Goal: Find specific page/section: Find specific page/section

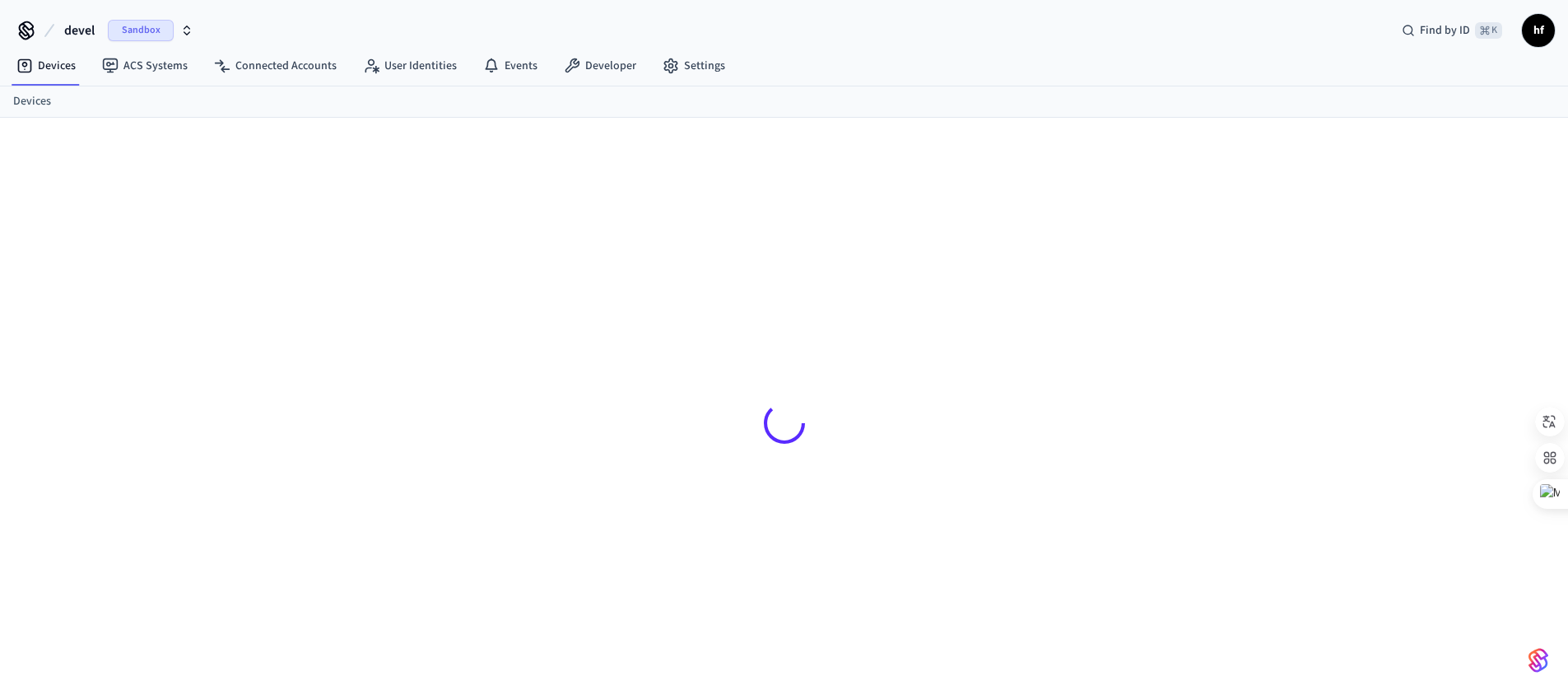
click at [905, 55] on div "Devices ACS Systems Connected Accounts User Identities Events Developer Settings" at bounding box center [784, 67] width 1568 height 39
click at [906, 57] on div "Devices ACS Systems Connected Accounts User Identities Events Developer Settings" at bounding box center [784, 67] width 1568 height 39
click at [845, 36] on div "devel Sandbox Find by ID ⌘ K hf" at bounding box center [784, 24] width 1568 height 48
click at [868, 36] on div "devel Sandbox Find by ID ⌘ K hf" at bounding box center [784, 24] width 1568 height 48
click at [892, 46] on div "devel Sandbox Find by ID ⌘ K hf" at bounding box center [784, 24] width 1568 height 48
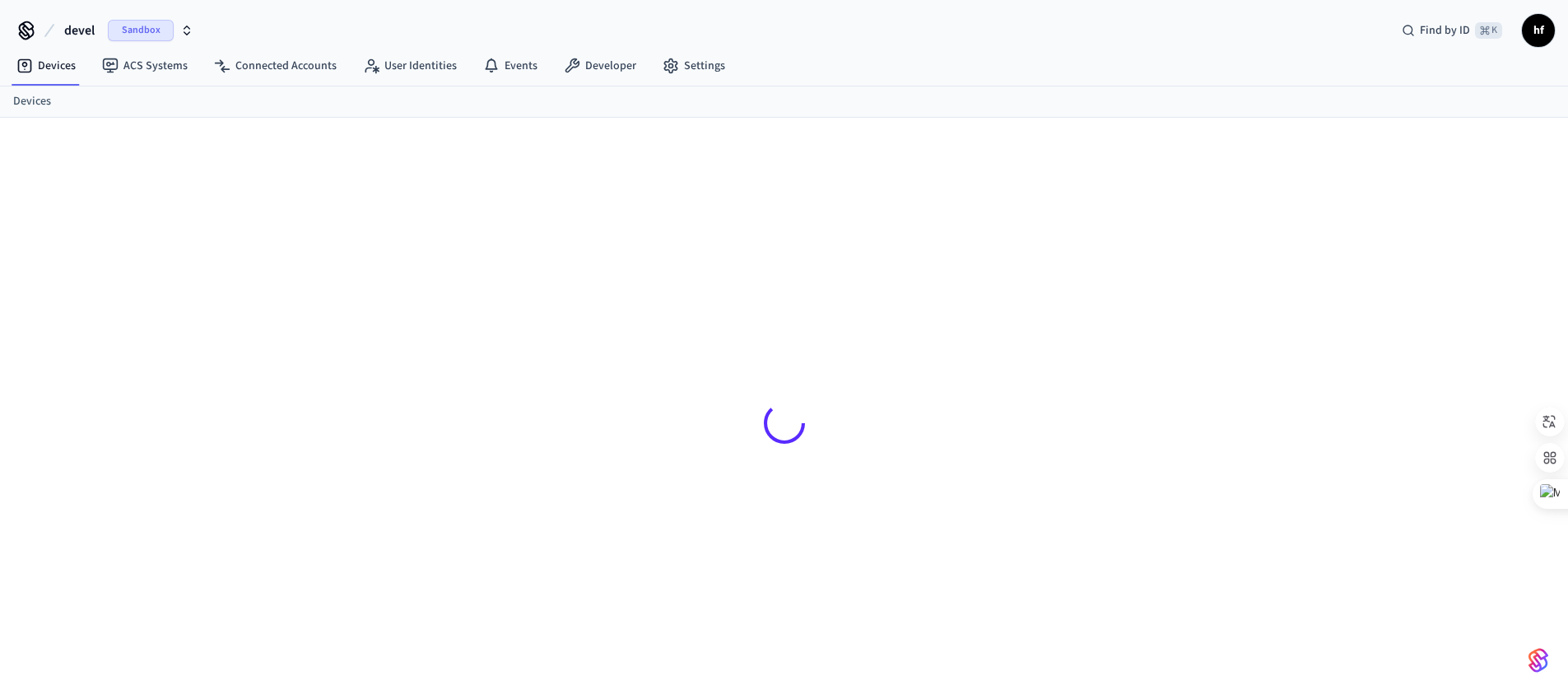
click at [869, 50] on div "Devices ACS Systems Connected Accounts User Identities Events Developer Settings" at bounding box center [784, 67] width 1568 height 39
click at [961, 51] on div "Devices ACS Systems Connected Accounts User Identities Events Developer Settings" at bounding box center [784, 67] width 1568 height 39
click at [846, 52] on div "Devices ACS Systems Connected Accounts User Identities Events Developer Settings" at bounding box center [784, 67] width 1568 height 39
click at [986, 52] on div "Devices ACS Systems Connected Accounts User Identities Events Developer Settings" at bounding box center [784, 67] width 1568 height 39
click at [917, 47] on div "Production Find by ID ⌘ K" at bounding box center [784, 24] width 1568 height 48
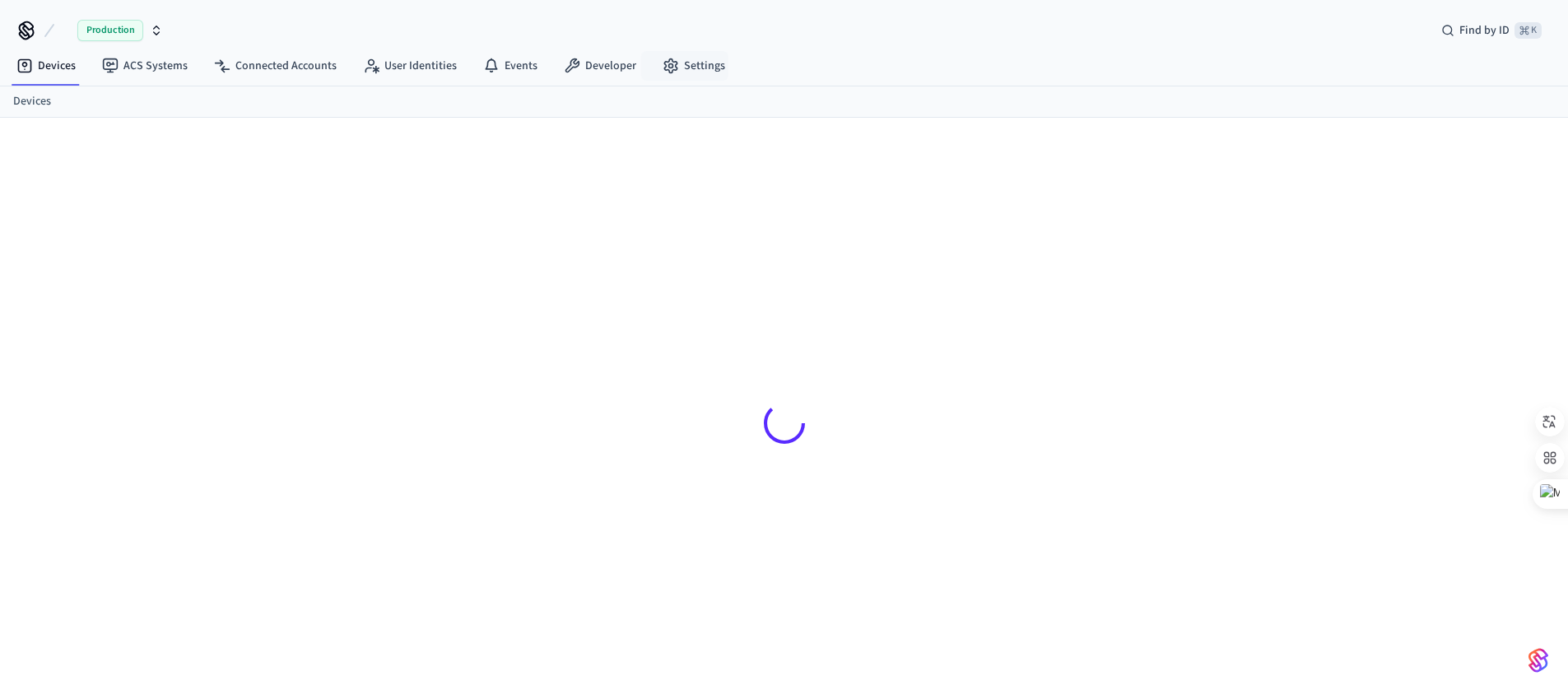
click at [920, 45] on div "Production Find by ID ⌘ K" at bounding box center [784, 24] width 1568 height 48
click at [133, 35] on span "Production" at bounding box center [110, 31] width 66 height 22
click at [756, 51] on div "Devices ACS Systems Connected Accounts User Identities Events Developer Settings" at bounding box center [784, 67] width 1568 height 39
click at [106, 27] on span "Production" at bounding box center [110, 31] width 66 height 22
click at [771, 31] on div "Production Find by ID ⌘ K" at bounding box center [784, 24] width 1568 height 48
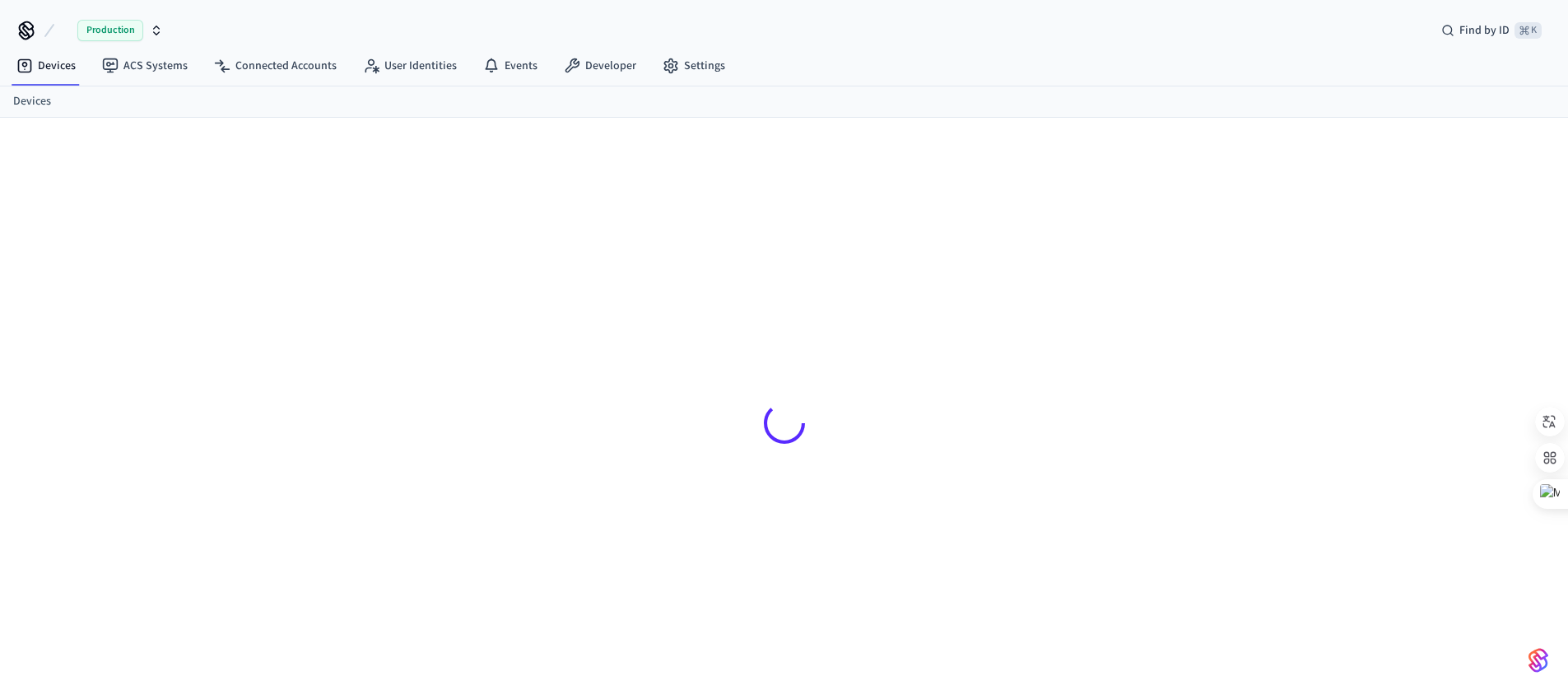
click at [122, 33] on span "Production" at bounding box center [110, 31] width 66 height 22
click at [298, 24] on div "Production Find by ID ⌘ K" at bounding box center [784, 24] width 1568 height 48
click at [892, 37] on div "Production Find by ID ⌘ K" at bounding box center [784, 24] width 1568 height 48
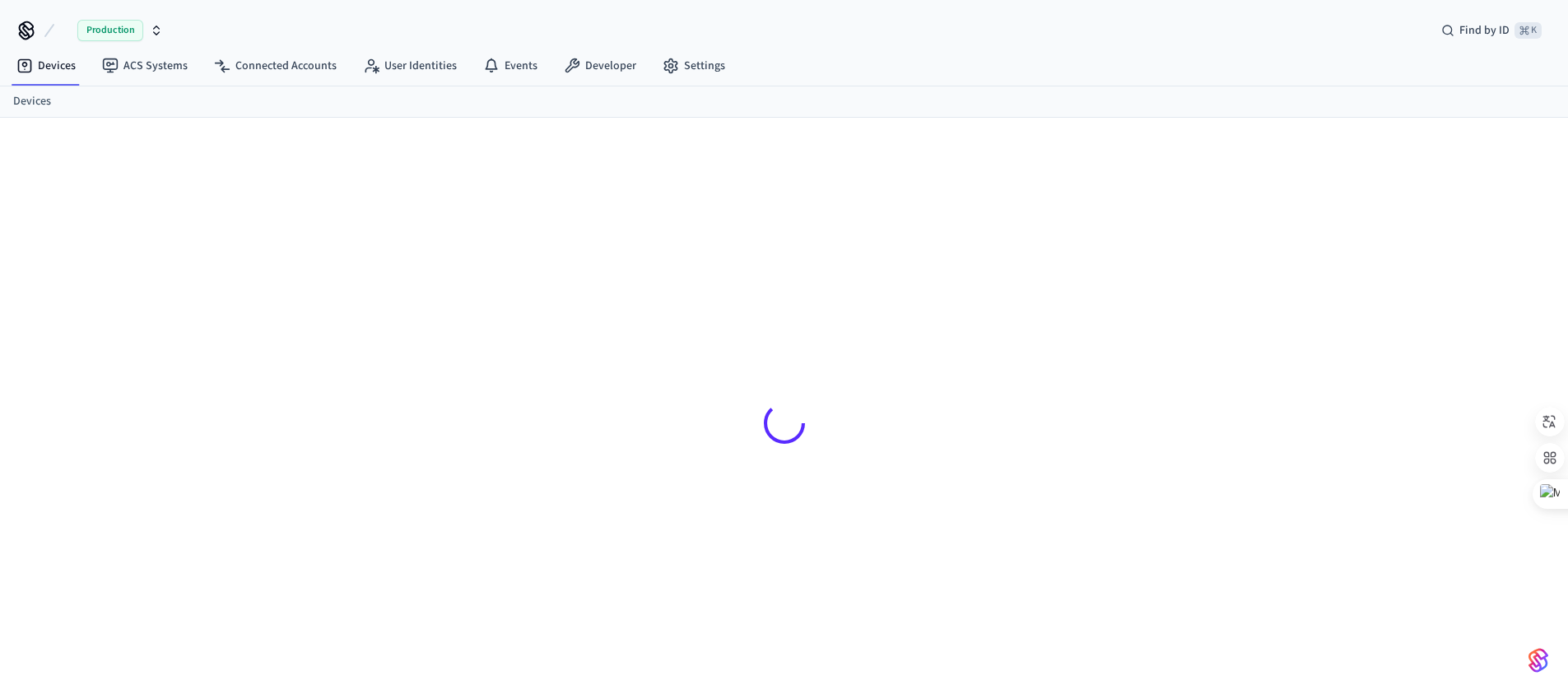
click at [884, 32] on div "Production Find by ID ⌘ K" at bounding box center [784, 24] width 1568 height 48
click at [133, 30] on span "Production" at bounding box center [110, 31] width 66 height 22
click at [386, 24] on div "Production Find by ID ⌘ K" at bounding box center [784, 24] width 1568 height 48
click at [747, 19] on div "Production Find by ID ⌘ K" at bounding box center [784, 24] width 1568 height 48
click at [895, 44] on div "Production Find by ID ⌘ K" at bounding box center [784, 24] width 1568 height 48
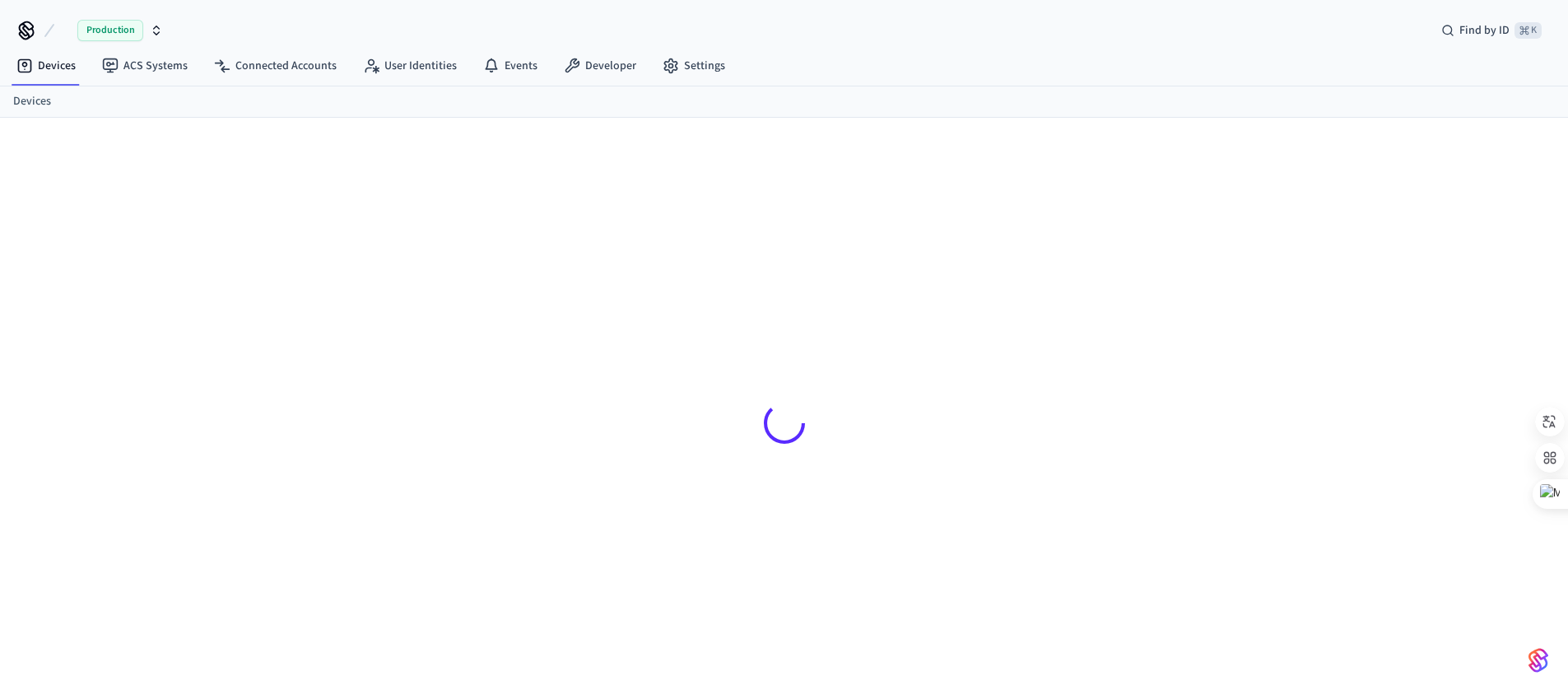
click at [736, 46] on div "Production Find by ID ⌘ K" at bounding box center [784, 24] width 1568 height 48
click at [147, 32] on div "Production" at bounding box center [120, 31] width 86 height 22
drag, startPoint x: 354, startPoint y: 32, endPoint x: 279, endPoint y: 10, distance: 78.2
click at [354, 32] on div "Production Find by ID ⌘ K" at bounding box center [784, 24] width 1568 height 48
click at [840, 37] on div "Production Find by ID ⌘ K" at bounding box center [784, 24] width 1568 height 48
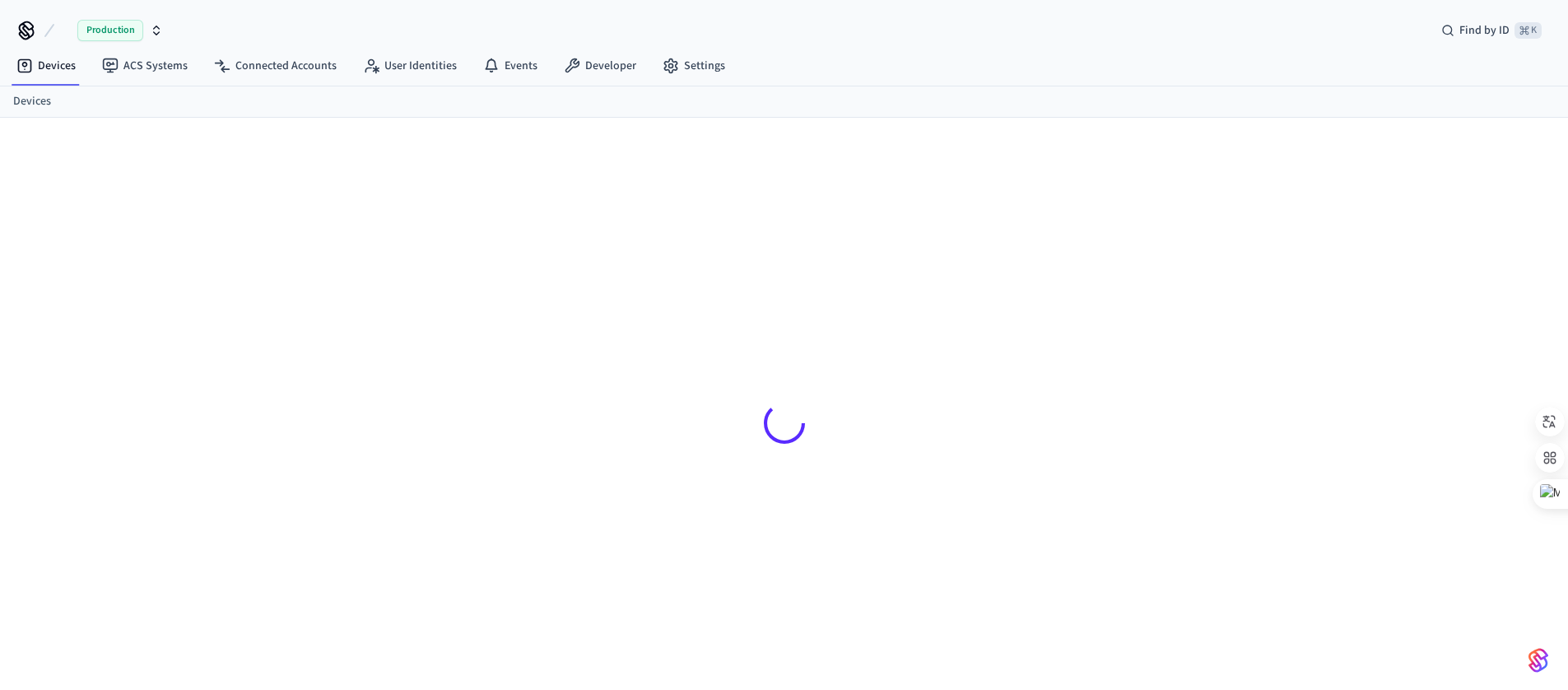
click at [799, 37] on div "Production Find by ID ⌘ K" at bounding box center [784, 24] width 1568 height 48
click at [808, 23] on div "Production Find by ID ⌘ K" at bounding box center [784, 24] width 1568 height 48
click at [763, 24] on div "Production Find by ID ⌘ K" at bounding box center [784, 24] width 1568 height 48
click at [800, 31] on div "Production Find by ID ⌘ K" at bounding box center [784, 24] width 1568 height 48
click at [836, 31] on div "Production Find by ID ⌘ K" at bounding box center [784, 24] width 1568 height 48
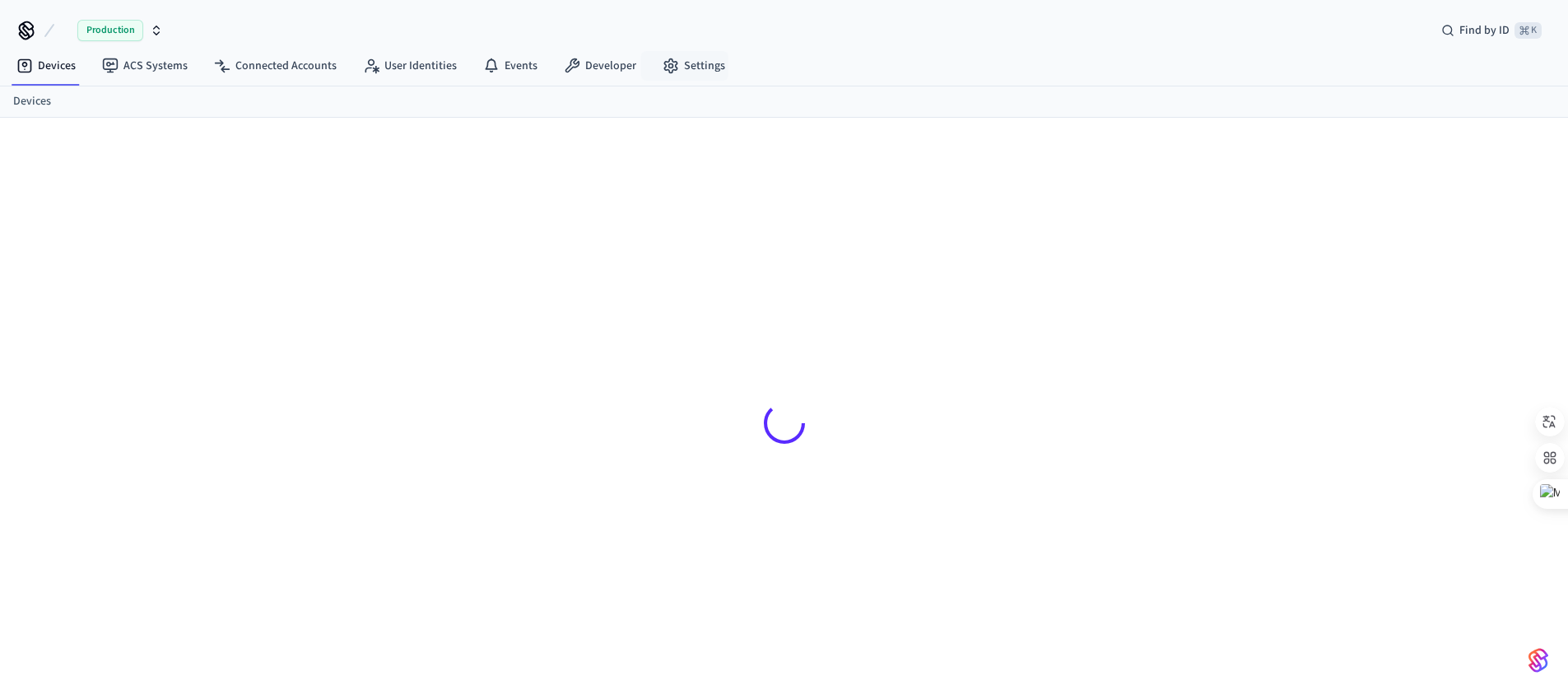
click at [804, 40] on div "Production Find by ID ⌘ K" at bounding box center [784, 24] width 1568 height 48
click at [851, 38] on div "Production Find by ID ⌘ K" at bounding box center [784, 24] width 1568 height 48
click at [982, 5] on div "Production Find by ID ⌘ K" at bounding box center [784, 24] width 1568 height 48
click at [889, 48] on div "Devices ACS Systems Connected Accounts User Identities Events Developer Settings" at bounding box center [784, 67] width 1568 height 39
click at [140, 23] on span "Production" at bounding box center [110, 31] width 66 height 22
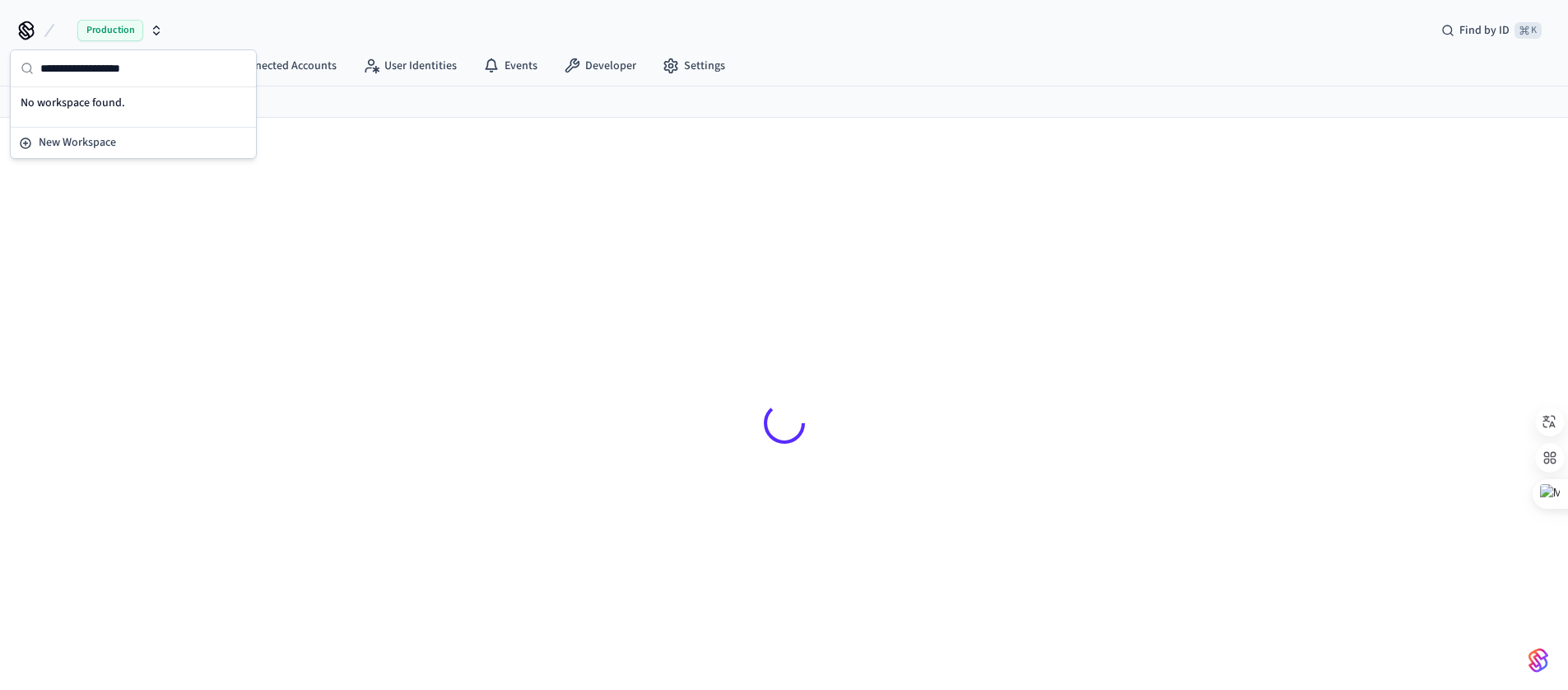
click at [290, 30] on div "Production Find by ID ⌘ K" at bounding box center [784, 24] width 1568 height 48
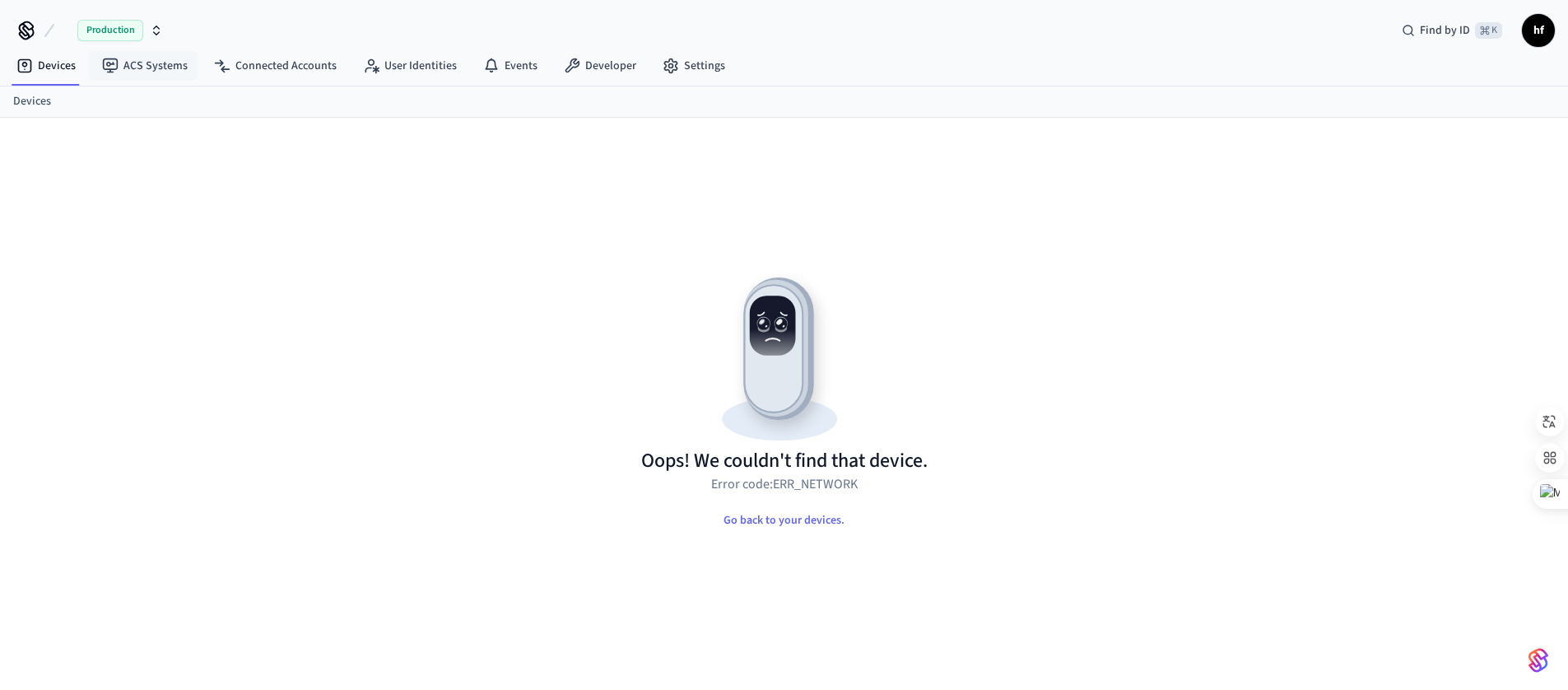
click at [95, 33] on span "Production" at bounding box center [110, 31] width 66 height 22
click at [476, 222] on div "Oops! We couldn't find that device. Error code: ERR_NETWORK Go back to your dev…" at bounding box center [784, 423] width 1027 height 532
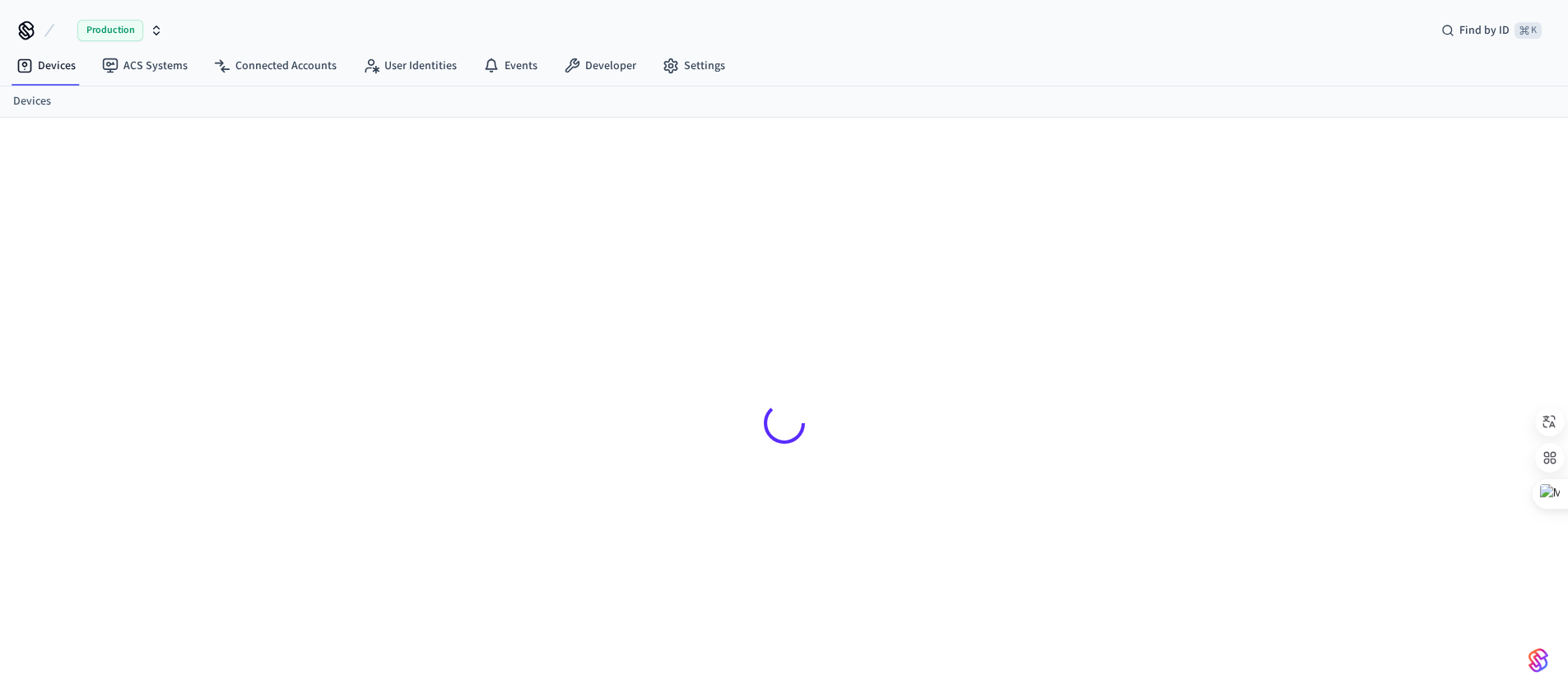
click at [848, 56] on div "Devices ACS Systems Connected Accounts User Identities Events Developer Settings" at bounding box center [784, 67] width 1568 height 39
click at [839, 60] on div "Devices ACS Systems Connected Accounts User Identities Events Developer Settings" at bounding box center [784, 67] width 1568 height 39
click at [817, 42] on div "Production Find by ID ⌘ K" at bounding box center [784, 24] width 1568 height 48
click at [779, 55] on div "Devices ACS Systems Connected Accounts User Identities Events Developer Settings" at bounding box center [784, 67] width 1568 height 39
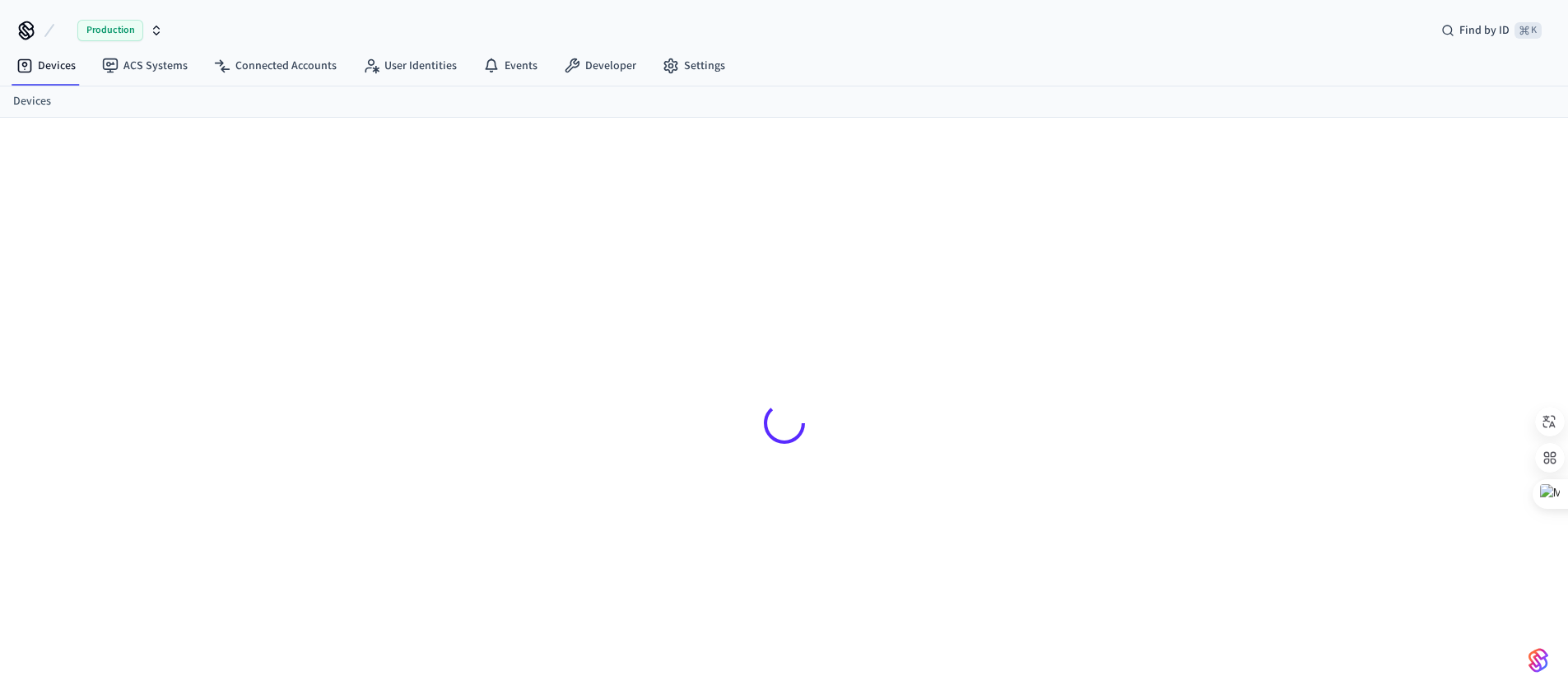
click at [775, 52] on div "Devices ACS Systems Connected Accounts User Identities Events Developer Settings" at bounding box center [784, 67] width 1568 height 39
click at [106, 23] on span "Production" at bounding box center [110, 31] width 66 height 22
click at [772, 43] on div "Production Find by ID ⌘ K" at bounding box center [784, 24] width 1568 height 48
click at [828, 64] on div "Devices ACS Systems Connected Accounts User Identities Events Developer Settings" at bounding box center [784, 67] width 1568 height 39
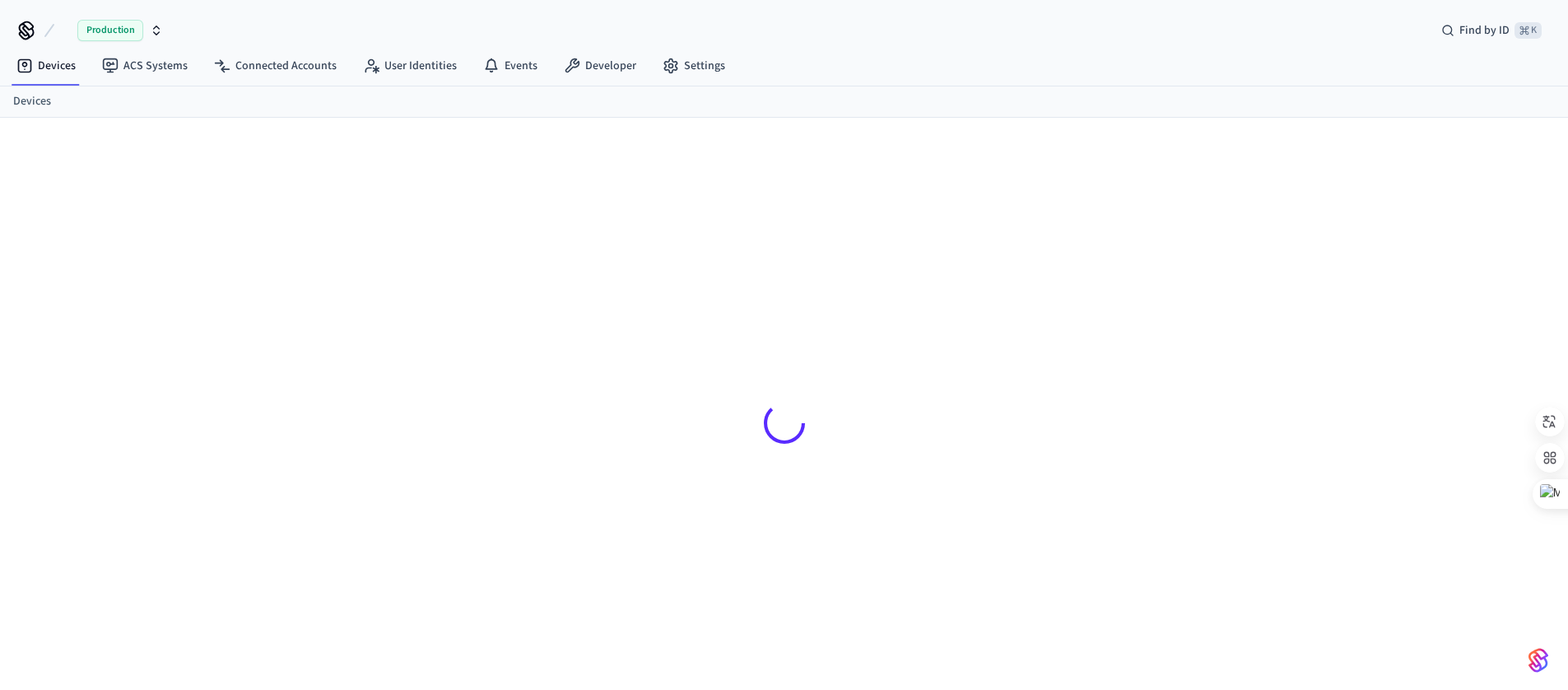
click at [114, 33] on span "Production" at bounding box center [110, 31] width 66 height 22
click at [84, 104] on div "No workspace found." at bounding box center [133, 104] width 239 height 25
click at [20, 36] on icon at bounding box center [26, 30] width 26 height 26
click at [21, 34] on icon at bounding box center [26, 34] width 14 height 11
click at [28, 28] on icon at bounding box center [26, 29] width 14 height 14
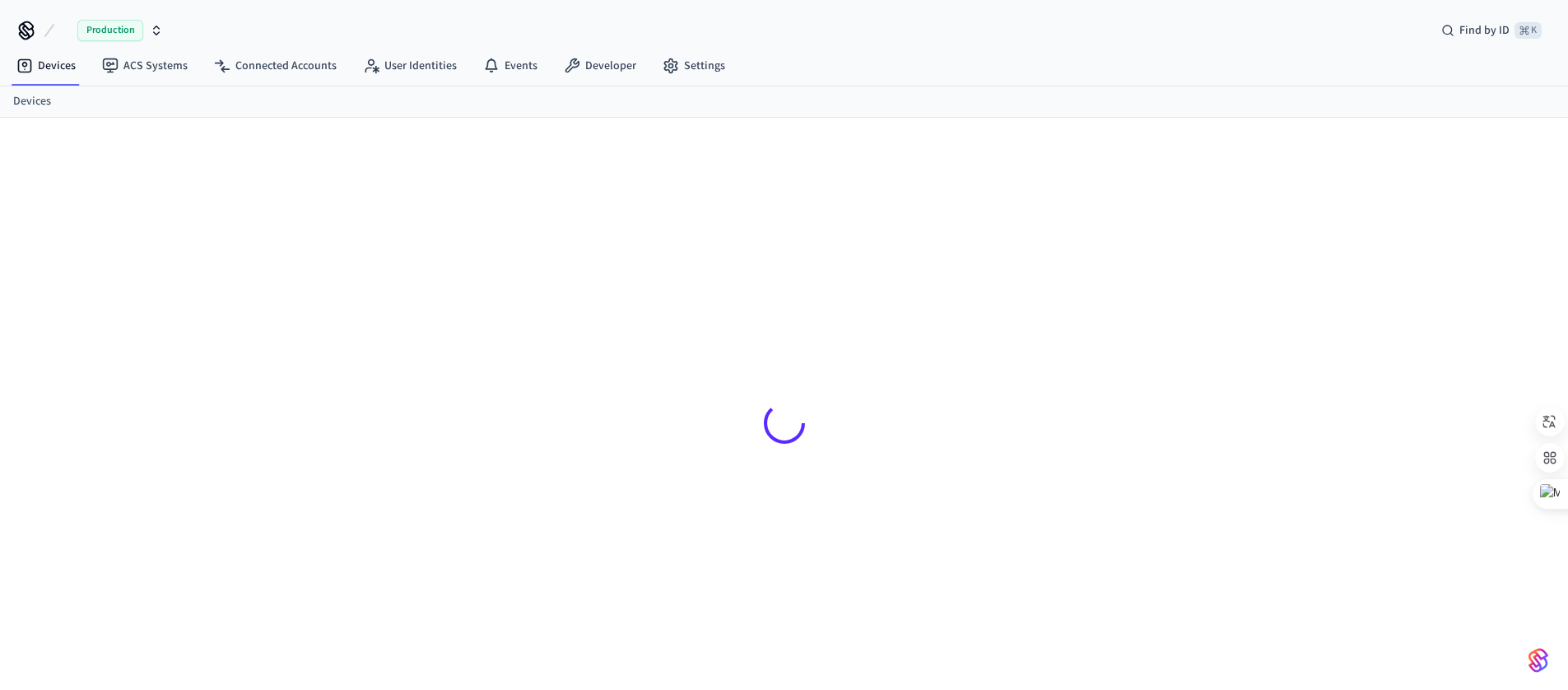
click at [1365, 67] on div "Devices ACS Systems Connected Accounts User Identities Events Developer Settings" at bounding box center [784, 67] width 1568 height 39
click at [1486, 36] on span "Find by ID" at bounding box center [1484, 31] width 51 height 16
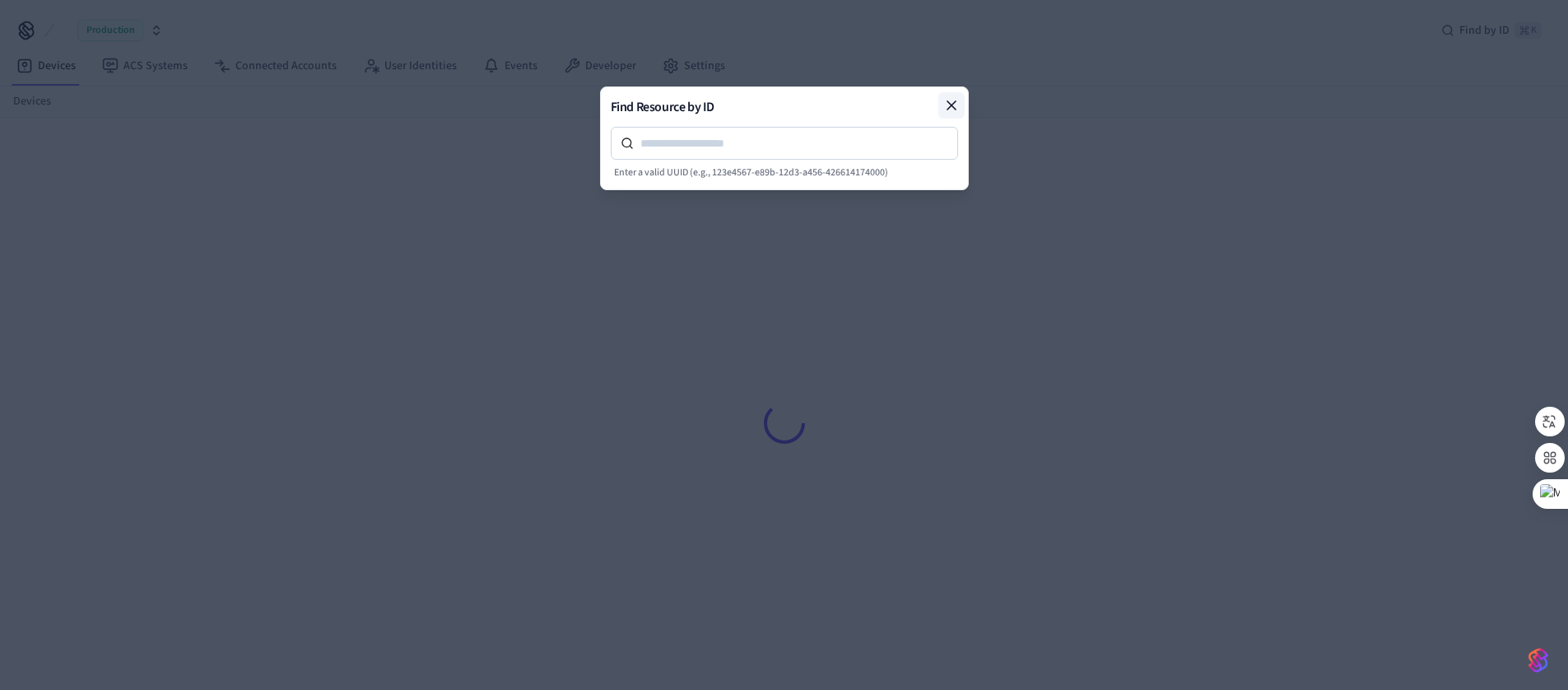
click at [952, 102] on icon at bounding box center [950, 105] width 8 height 8
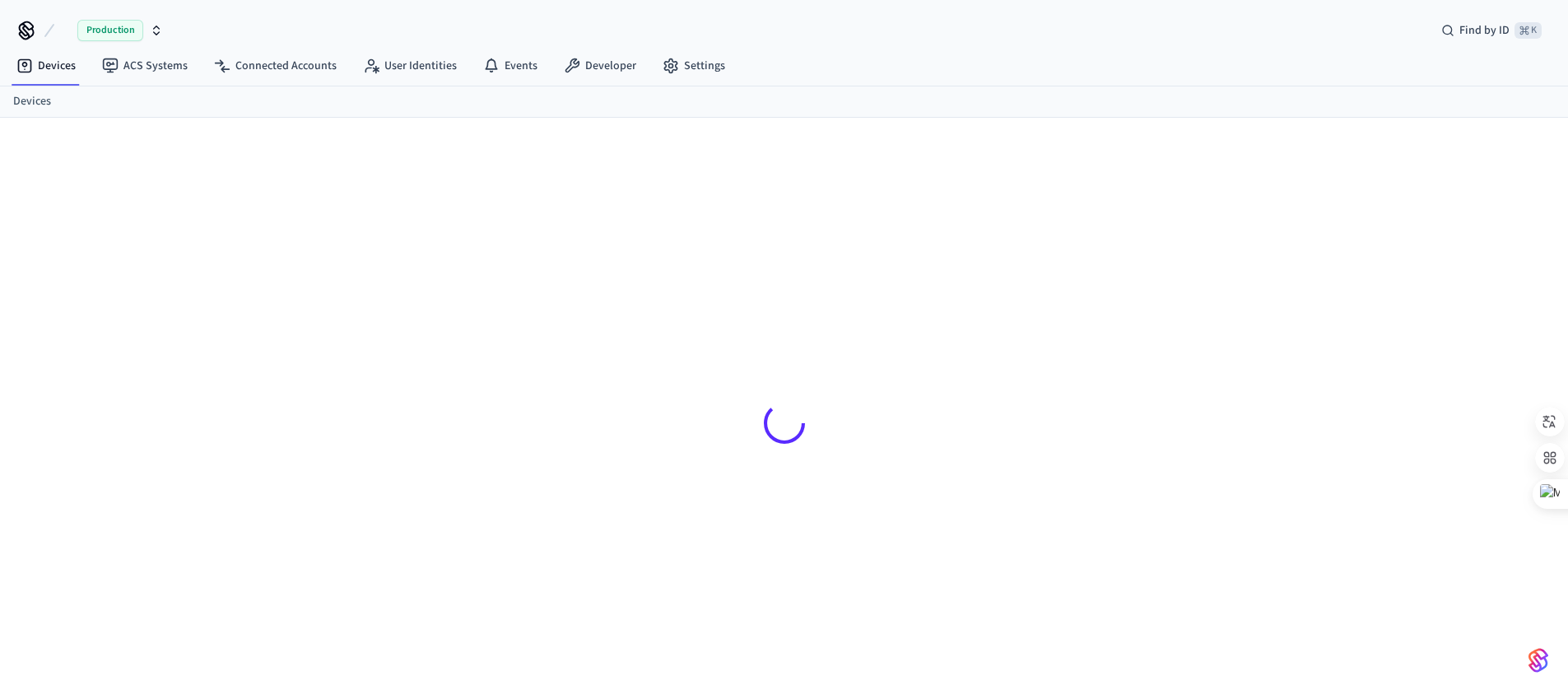
click at [834, 47] on div "Production Find by ID ⌘ K" at bounding box center [784, 24] width 1568 height 48
click at [149, 69] on link "ACS Systems" at bounding box center [145, 65] width 112 height 30
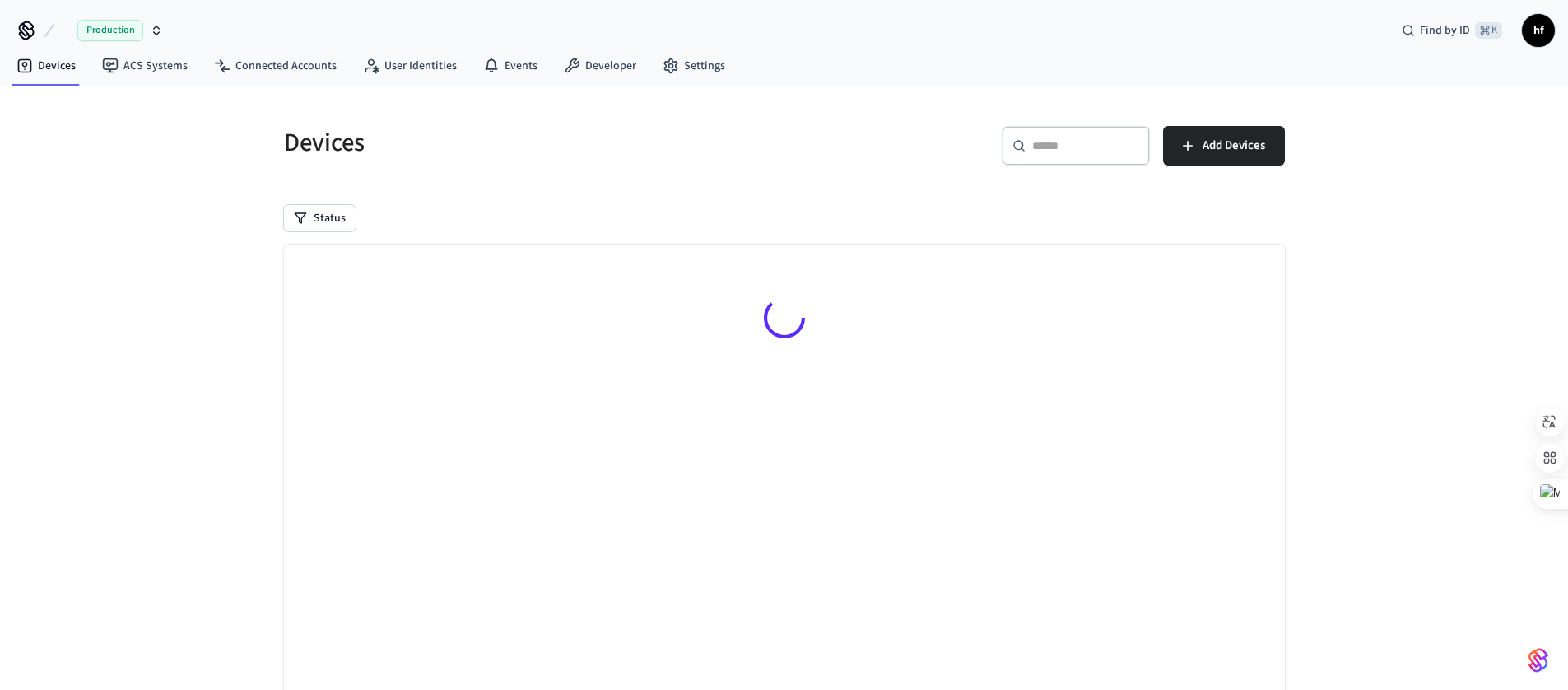
click at [1548, 31] on span "hf" at bounding box center [1537, 30] width 30 height 30
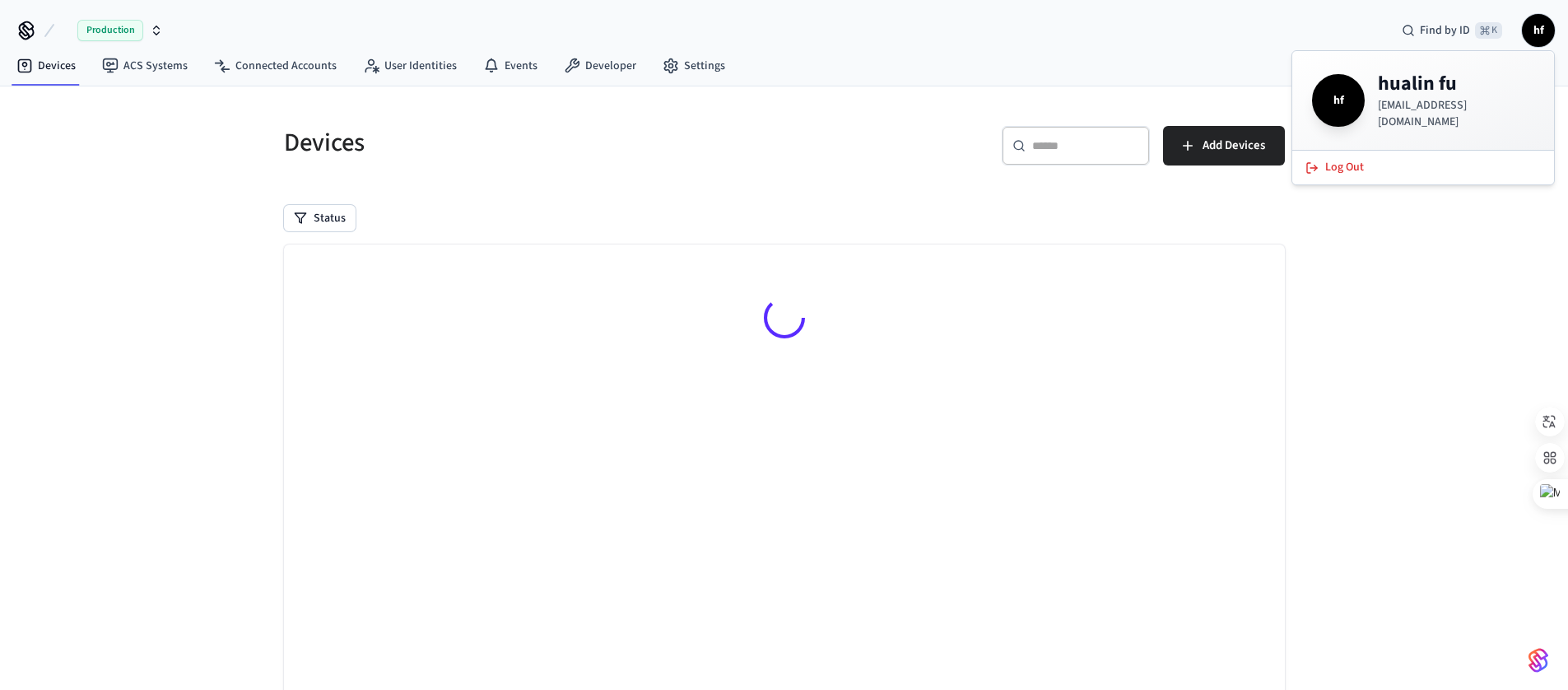
click at [757, 153] on h5 "Devices" at bounding box center [529, 142] width 490 height 33
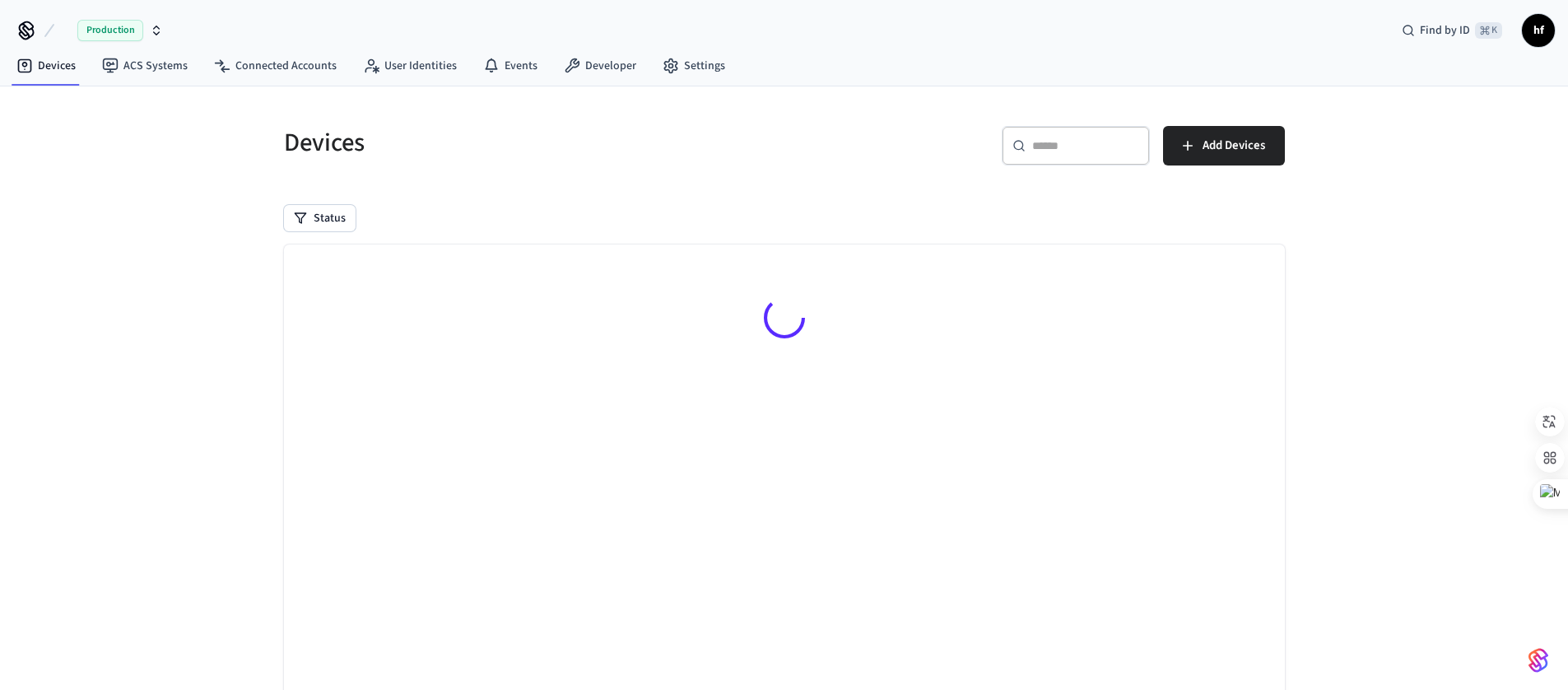
click at [809, 188] on div "Devices ​ ​ Add Devices Status Searching..." at bounding box center [784, 438] width 1027 height 665
click at [562, 140] on h5 "Devices" at bounding box center [529, 142] width 490 height 33
click at [682, 233] on div "Devices ​ ​ Add Devices Status Searching..." at bounding box center [784, 438] width 1027 height 665
click at [840, 63] on div "Devices ACS Systems Connected Accounts User Identities Events Developer Settings" at bounding box center [784, 67] width 1568 height 39
click at [940, 46] on div "Production Find by ID ⌘ K hf" at bounding box center [784, 24] width 1568 height 48
